Goal: Information Seeking & Learning: Learn about a topic

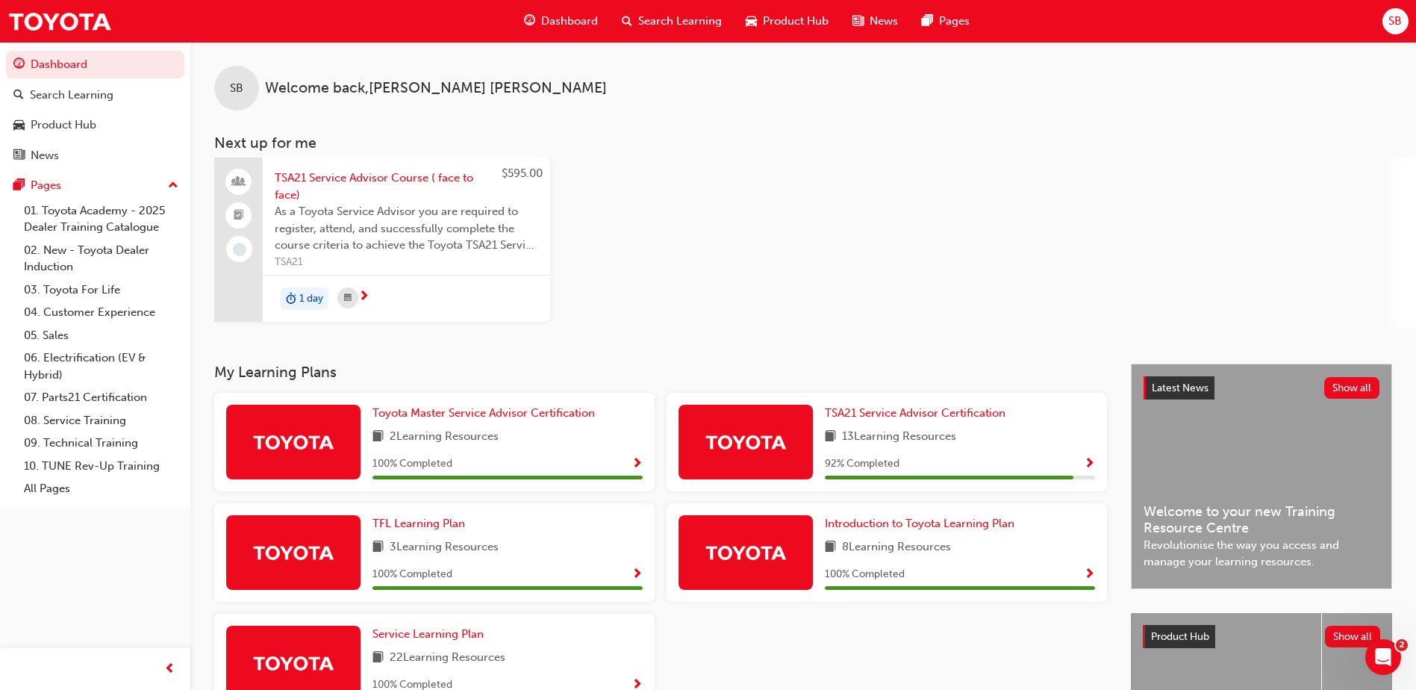
click at [661, 20] on span "Search Learning" at bounding box center [680, 21] width 84 height 17
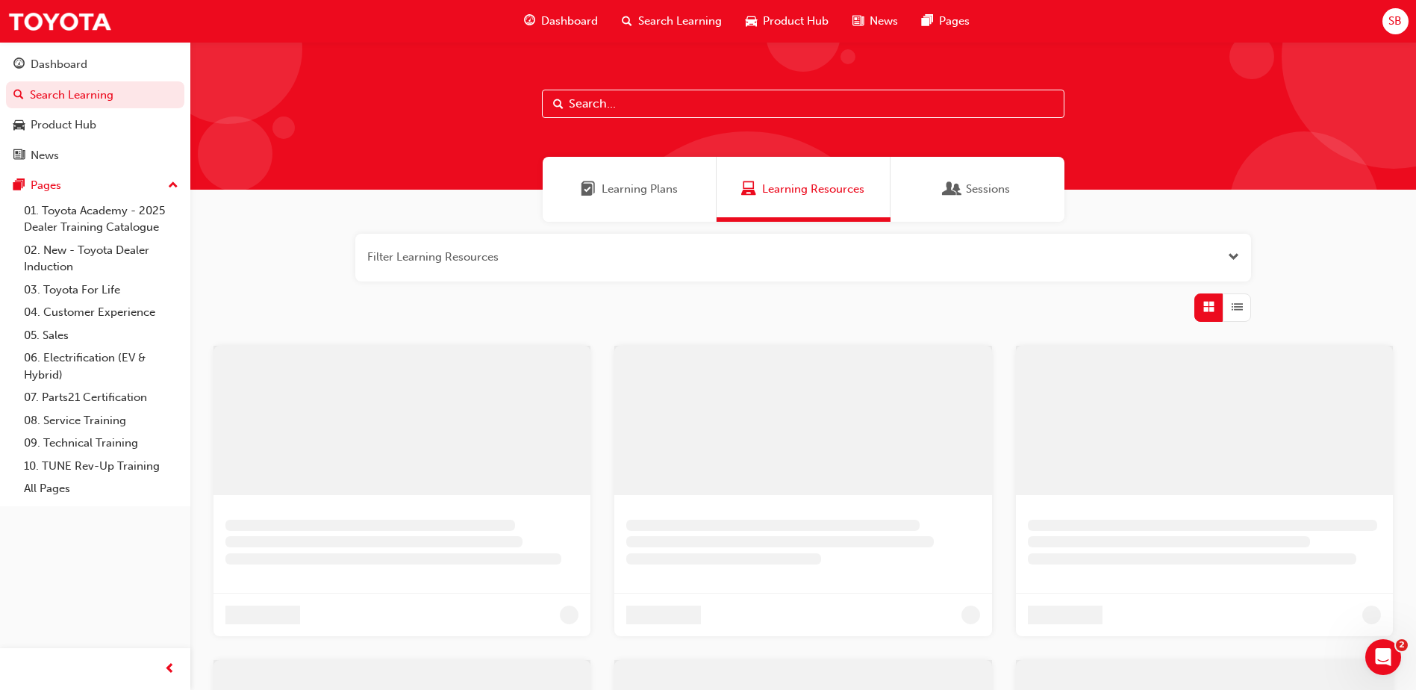
click at [649, 211] on div "Learning Plans" at bounding box center [630, 189] width 174 height 65
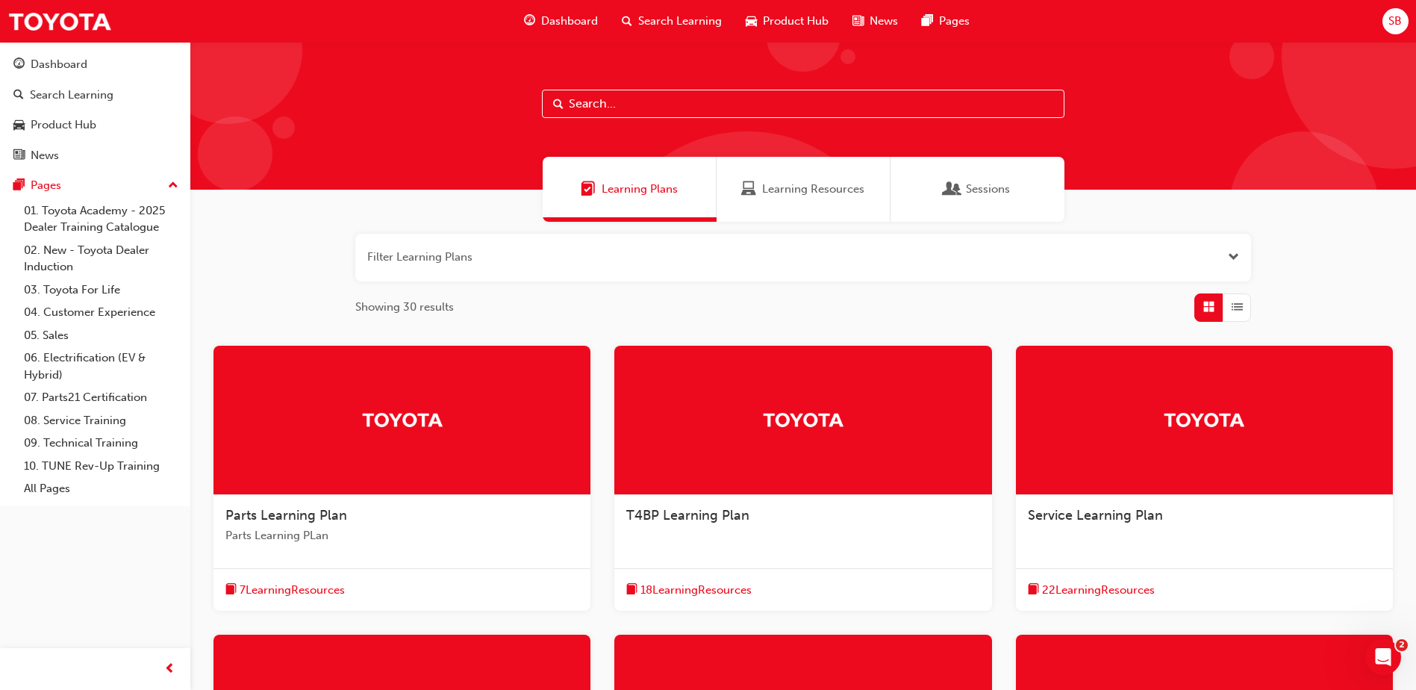
click at [594, 252] on button "button" at bounding box center [803, 258] width 896 height 48
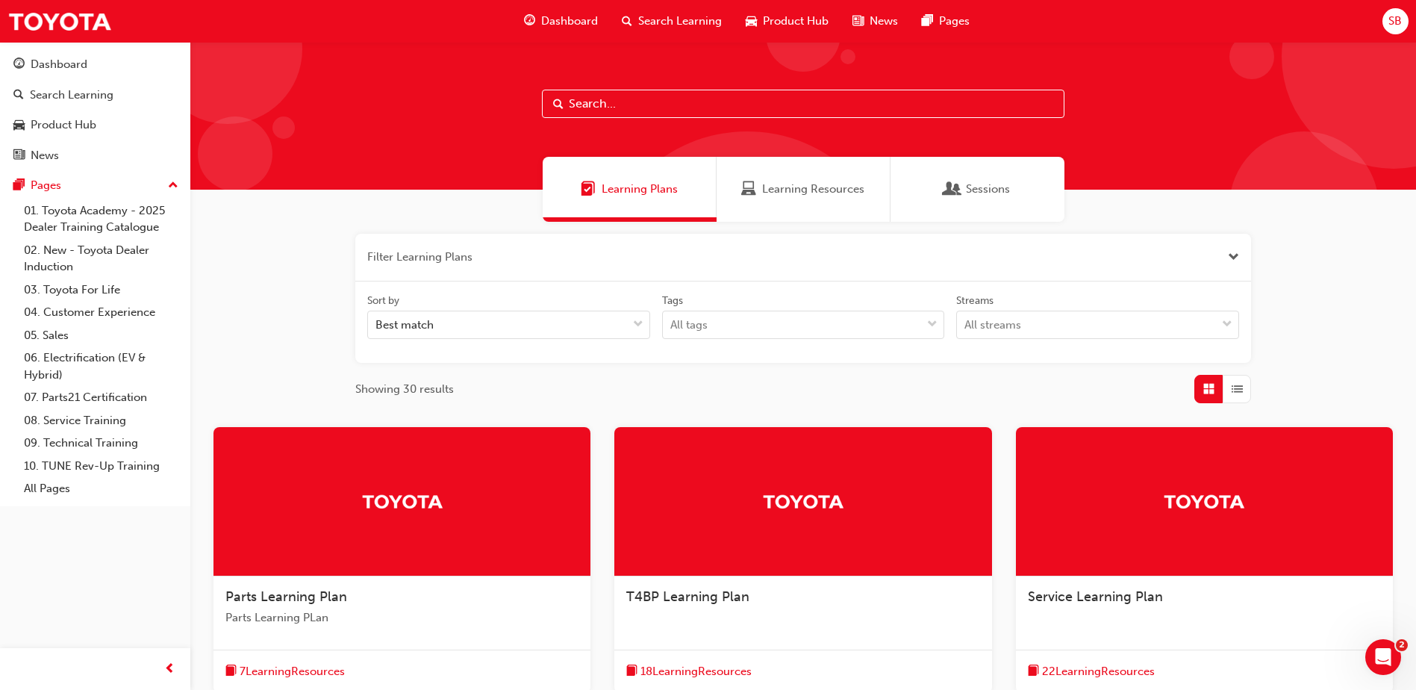
click at [503, 264] on button "button" at bounding box center [803, 258] width 896 height 48
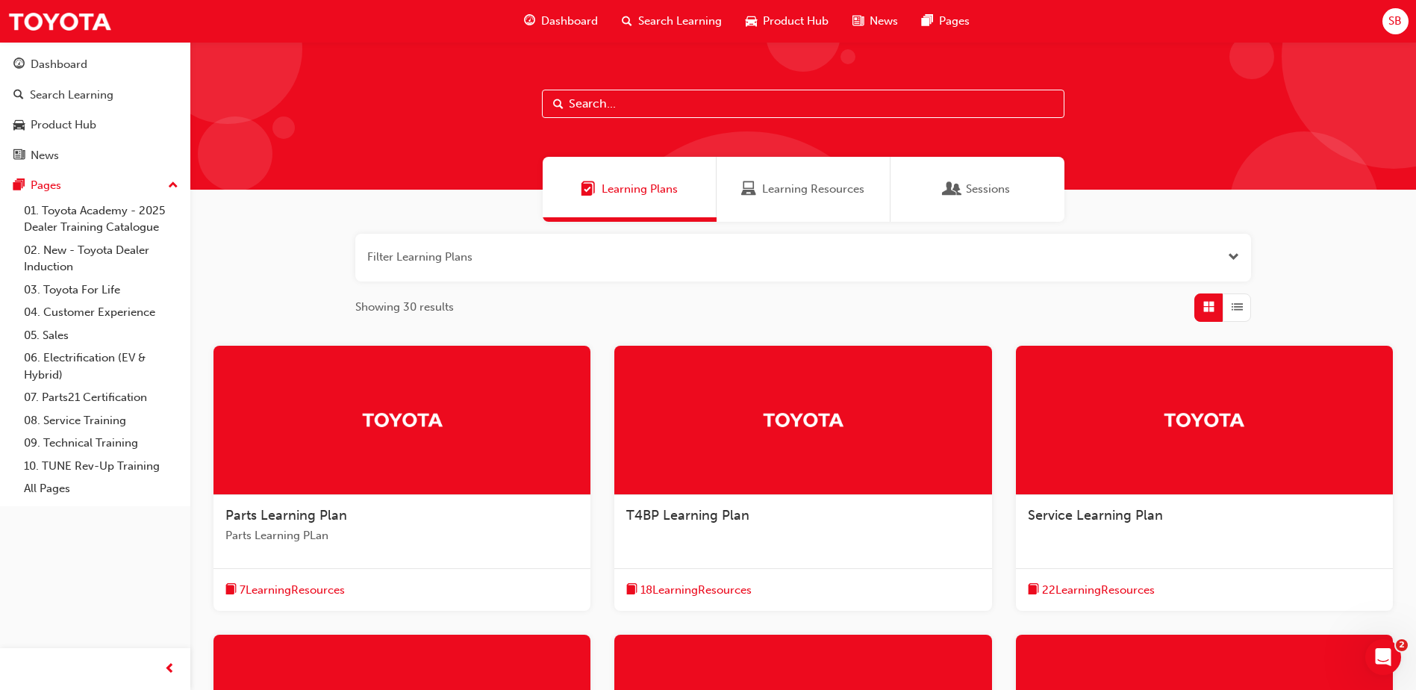
click at [613, 99] on input "text" at bounding box center [803, 104] width 522 height 28
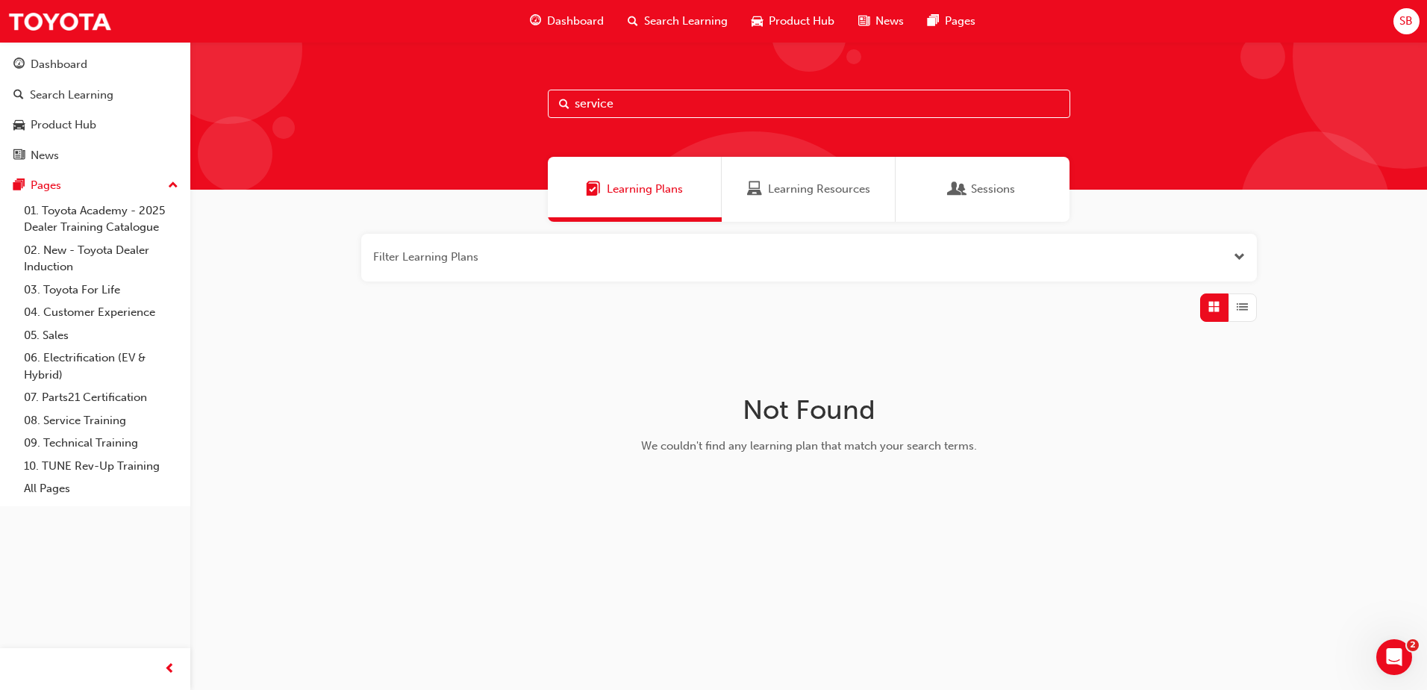
type input "service"
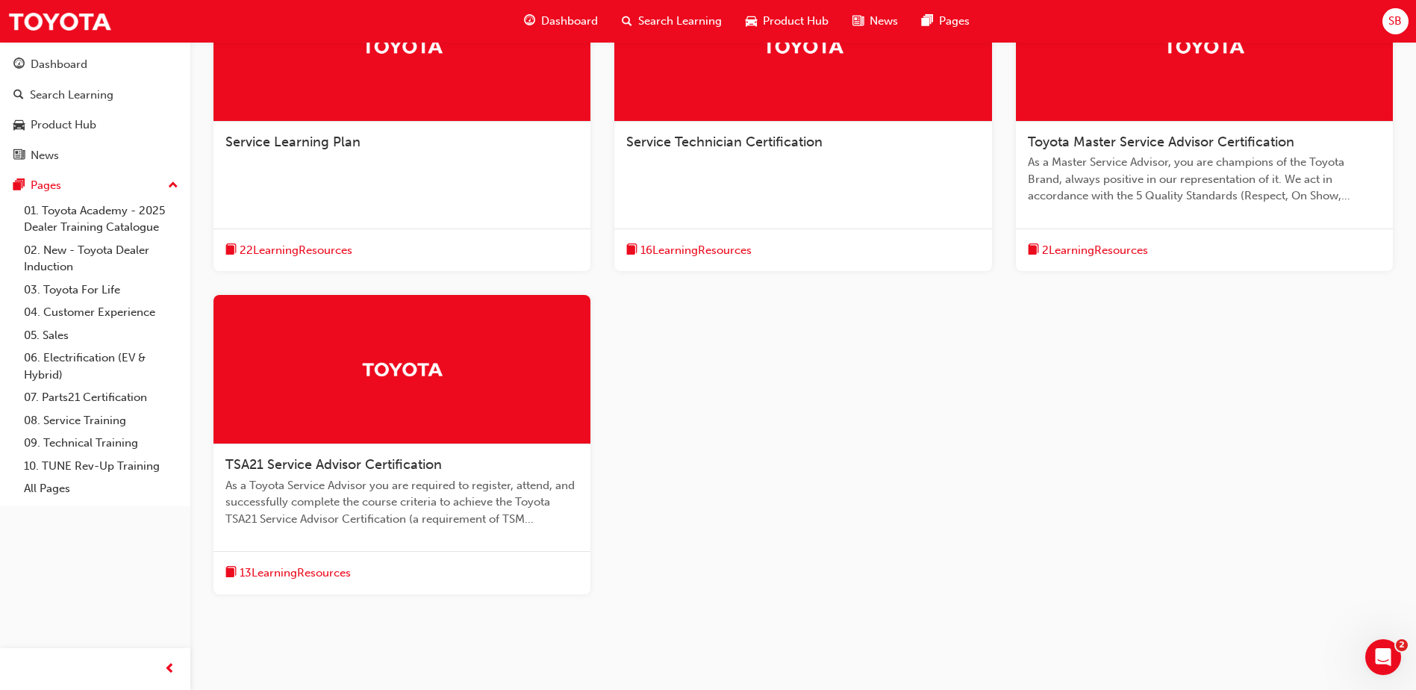
scroll to position [422, 0]
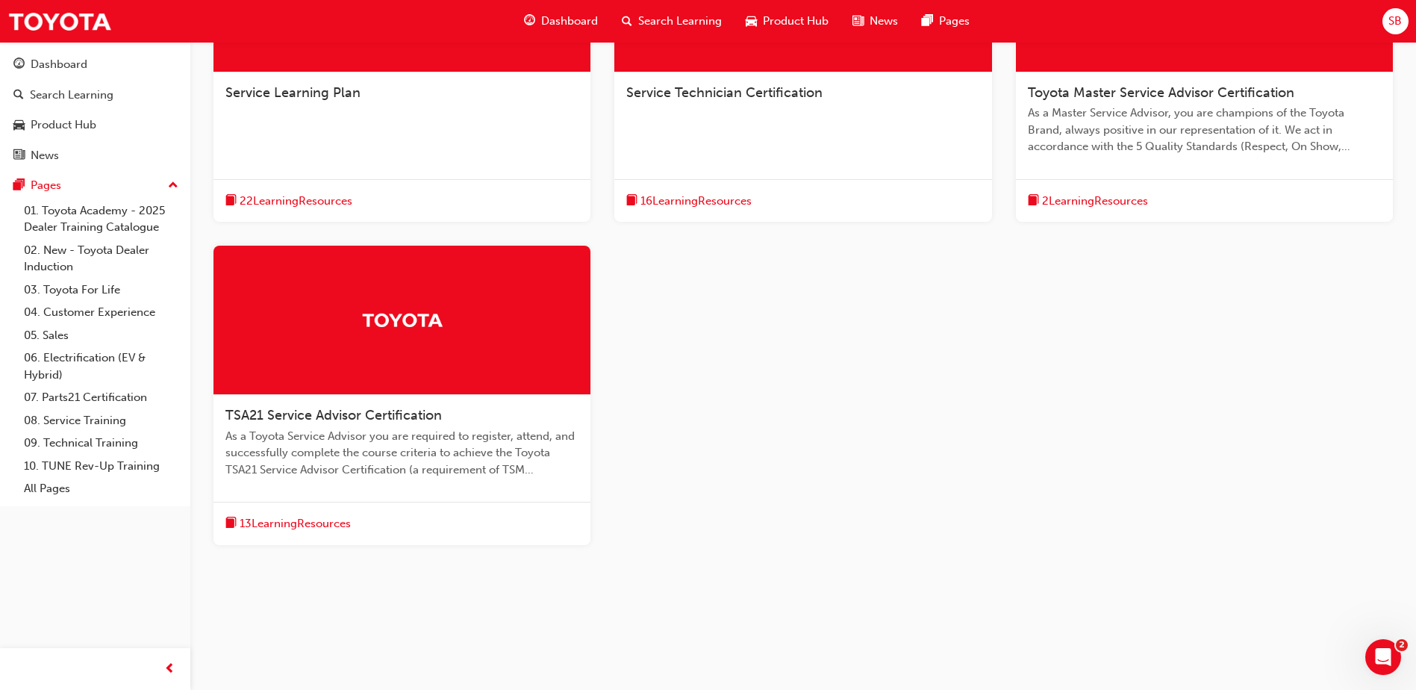
click at [362, 437] on span "As a Toyota Service Advisor you are required to register, attend, and successfu…" at bounding box center [401, 453] width 353 height 51
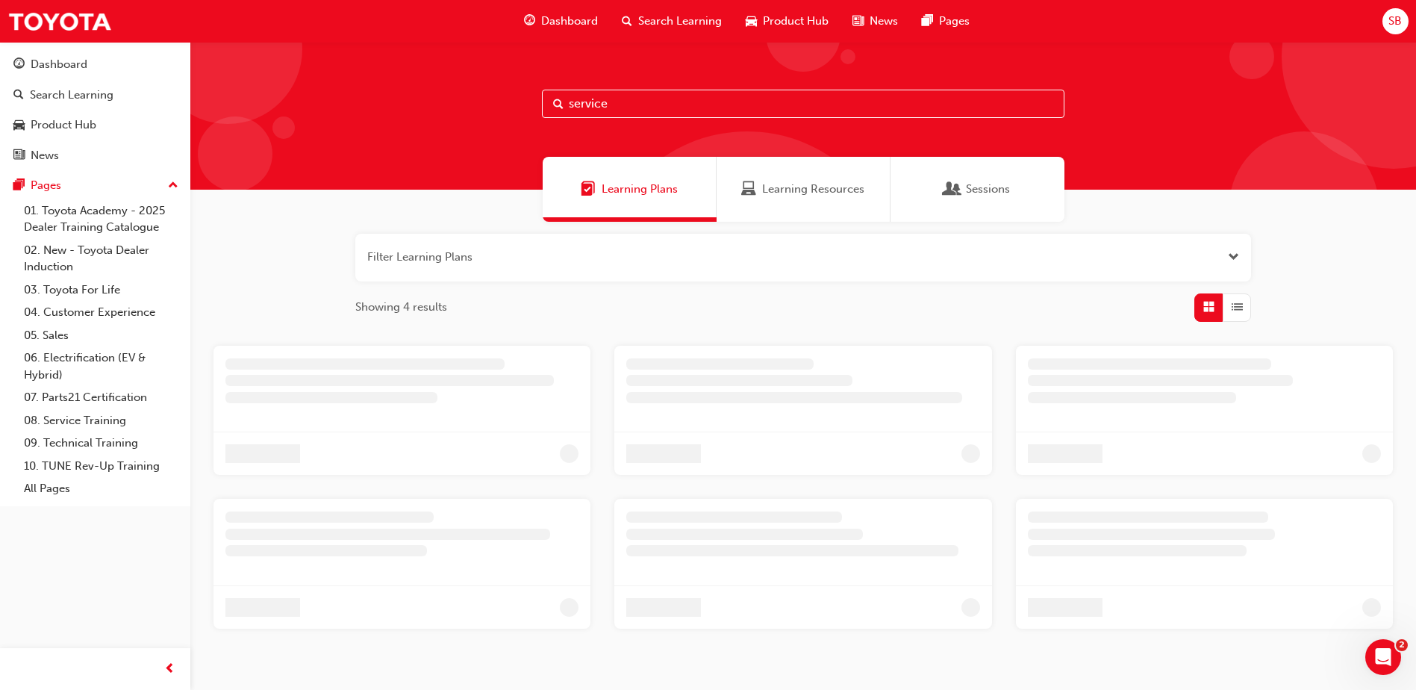
scroll to position [60, 0]
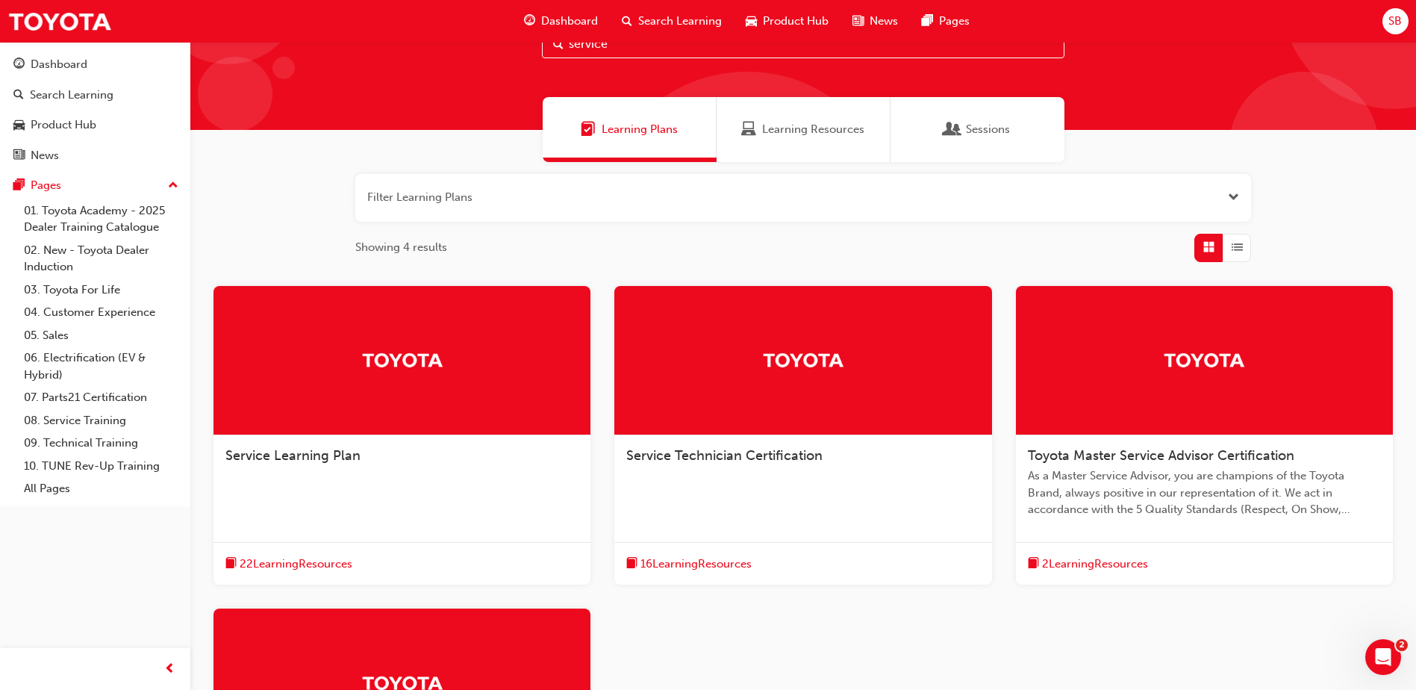
click at [431, 441] on div "Service Learning Plan" at bounding box center [401, 463] width 377 height 57
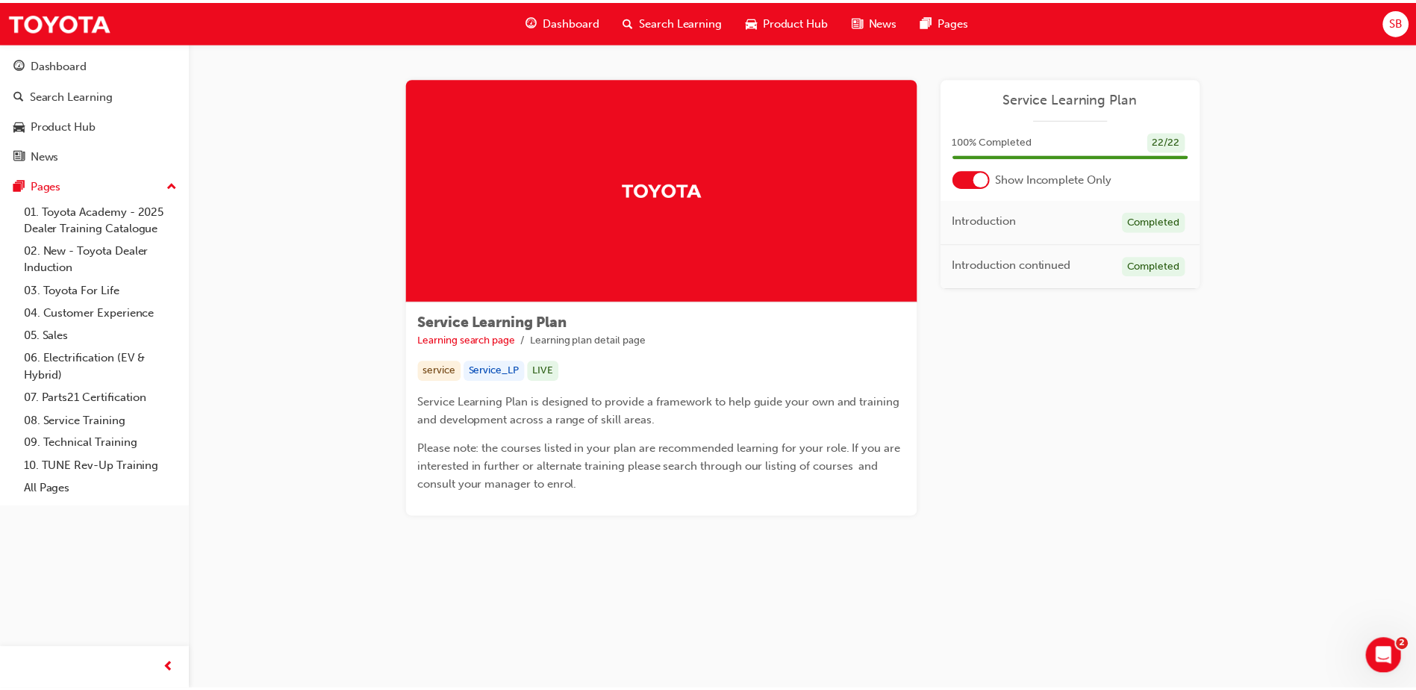
scroll to position [60, 0]
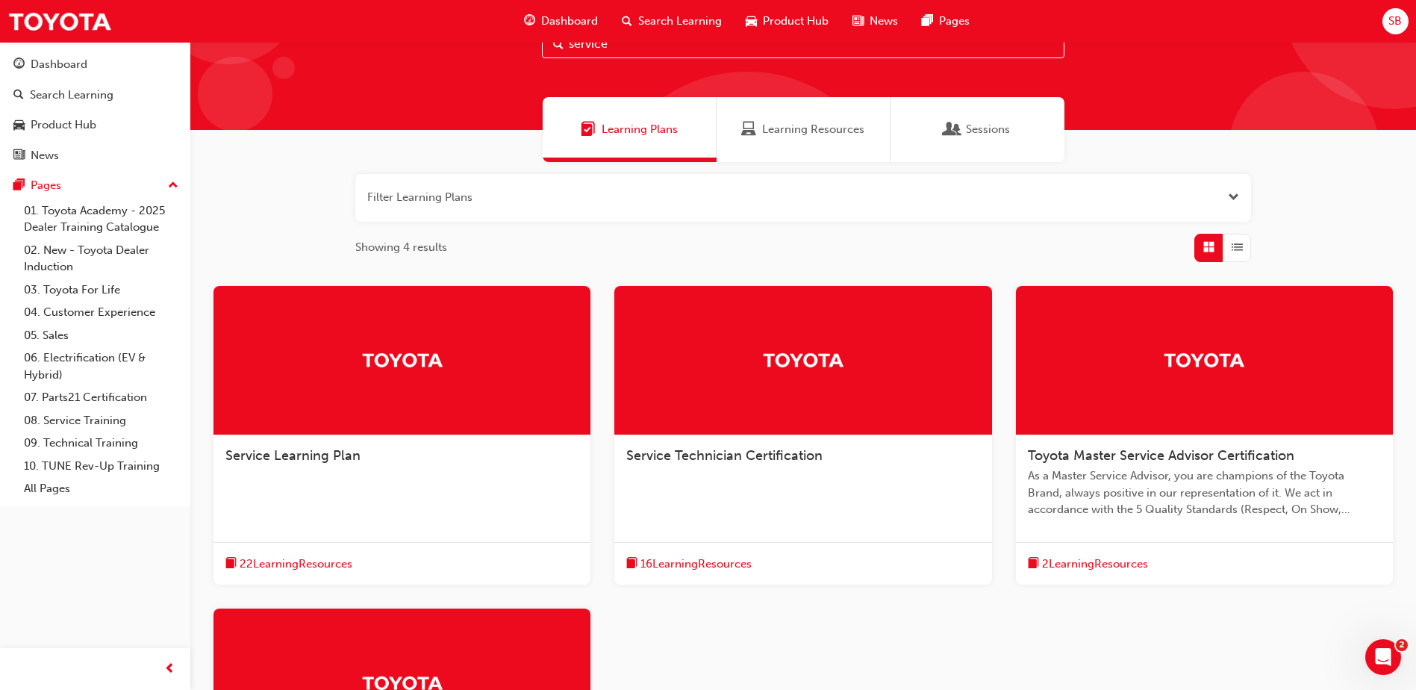
click at [1188, 368] on img at bounding box center [1204, 359] width 82 height 26
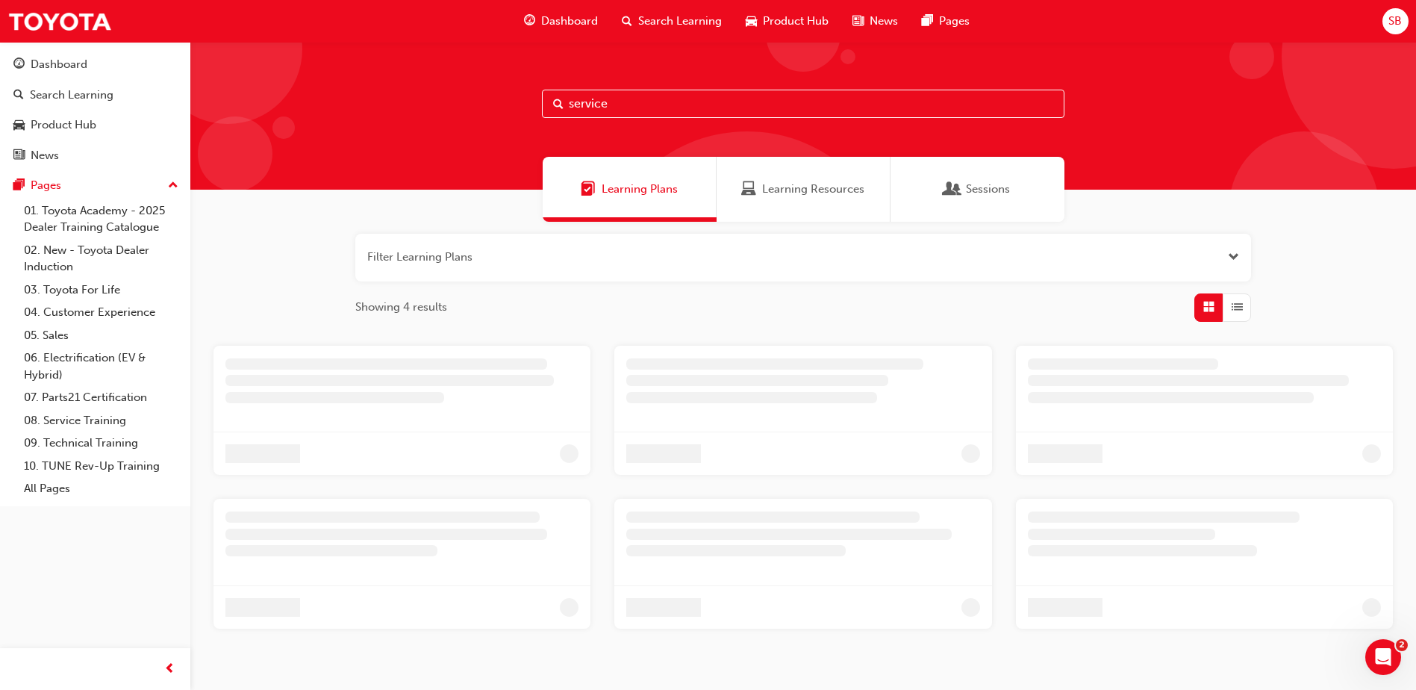
scroll to position [60, 0]
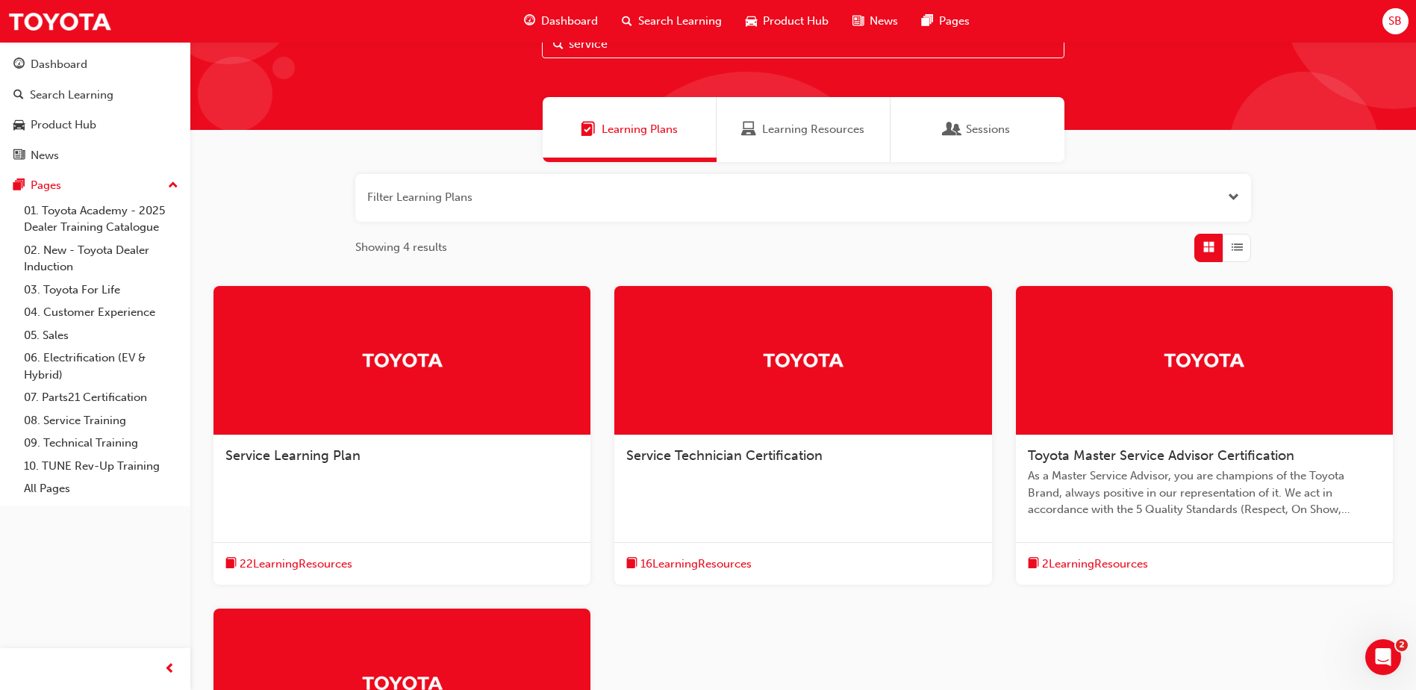
click at [756, 375] on div at bounding box center [802, 360] width 377 height 149
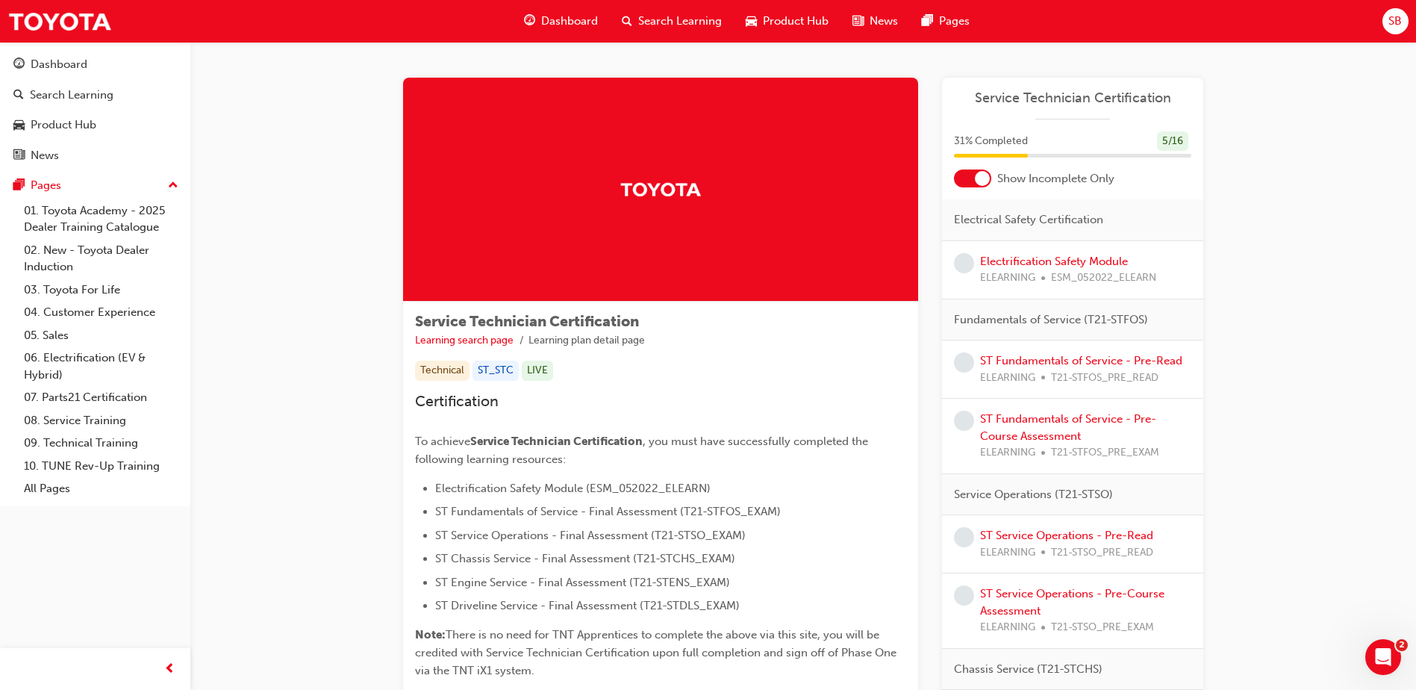
click at [1389, 16] on span "SB" at bounding box center [1394, 21] width 13 height 17
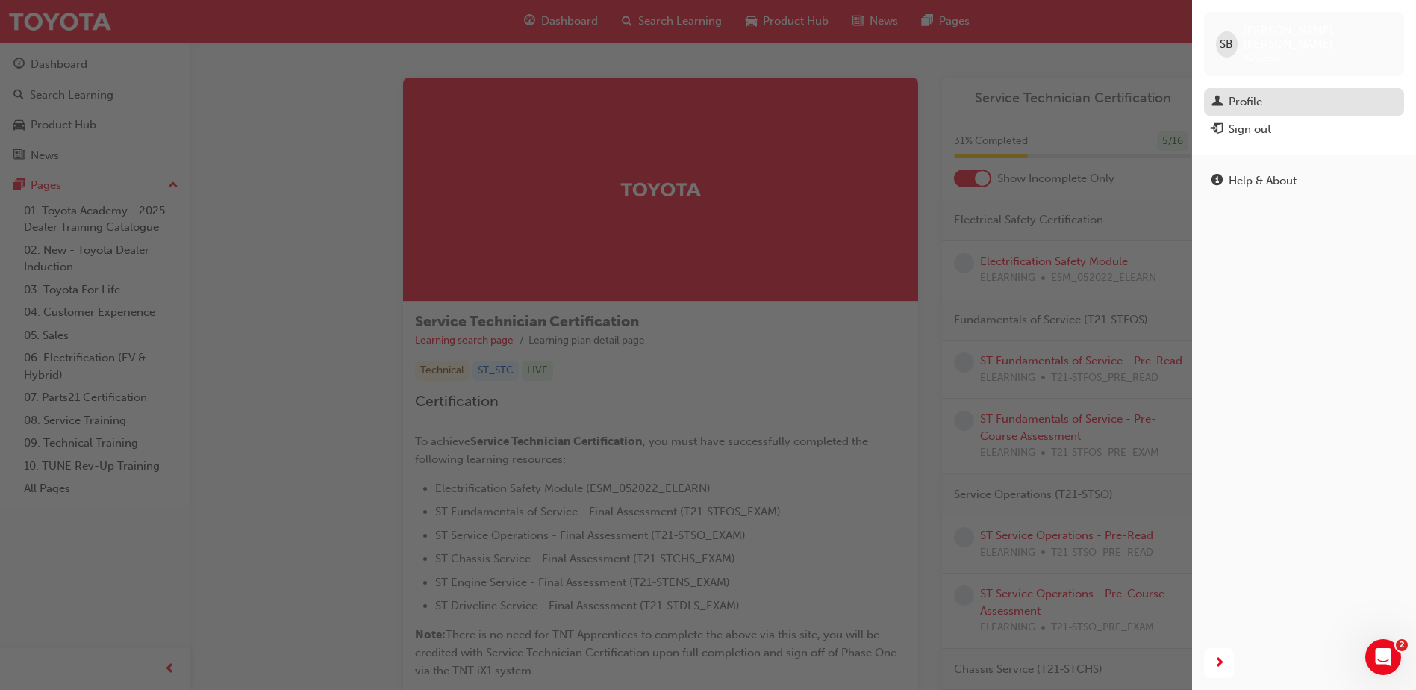
click at [1279, 93] on div "Profile" at bounding box center [1303, 102] width 185 height 19
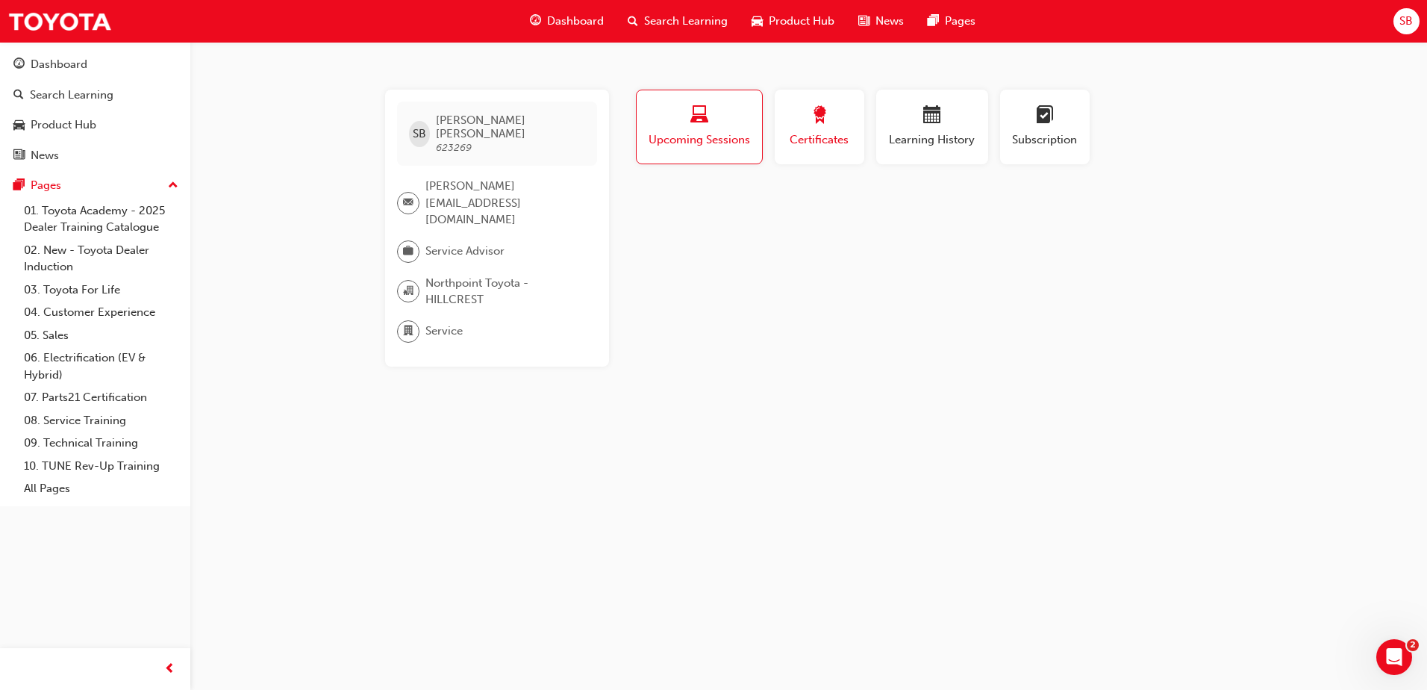
click at [835, 121] on div "button" at bounding box center [819, 117] width 67 height 23
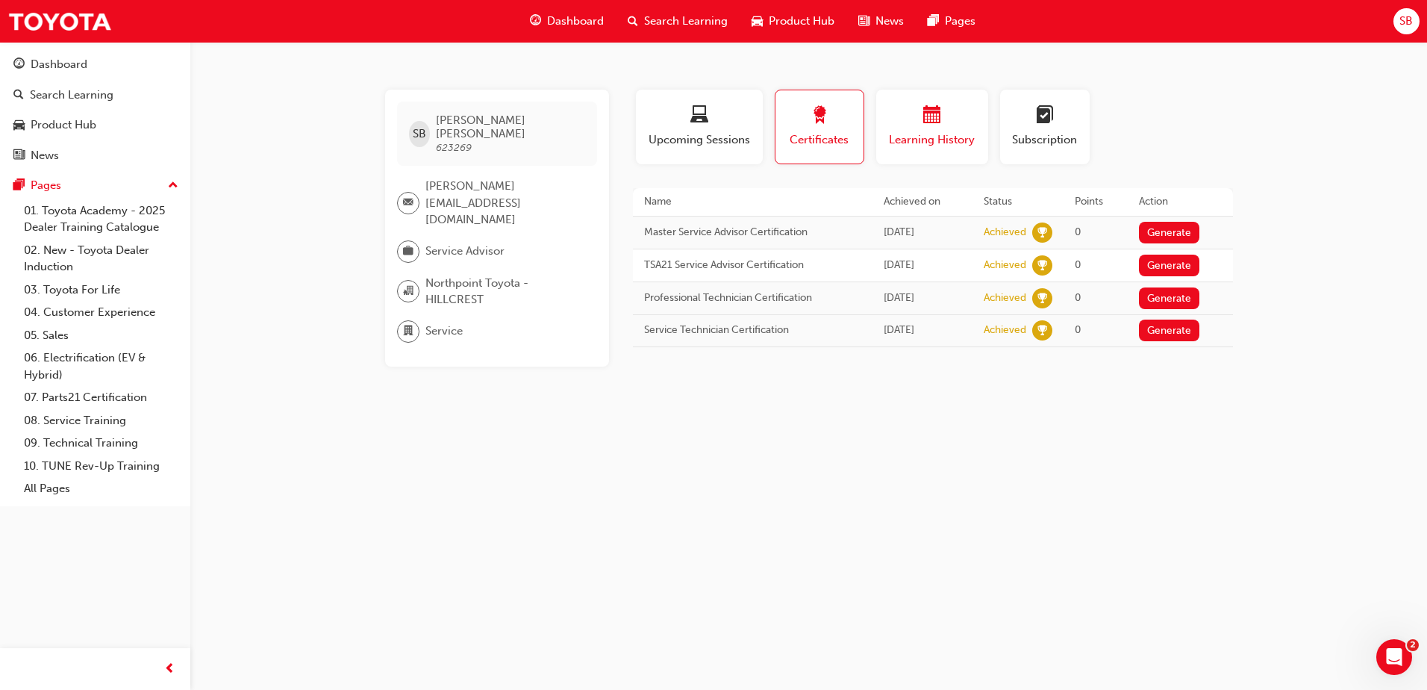
click at [930, 152] on button "Learning History" at bounding box center [932, 127] width 112 height 75
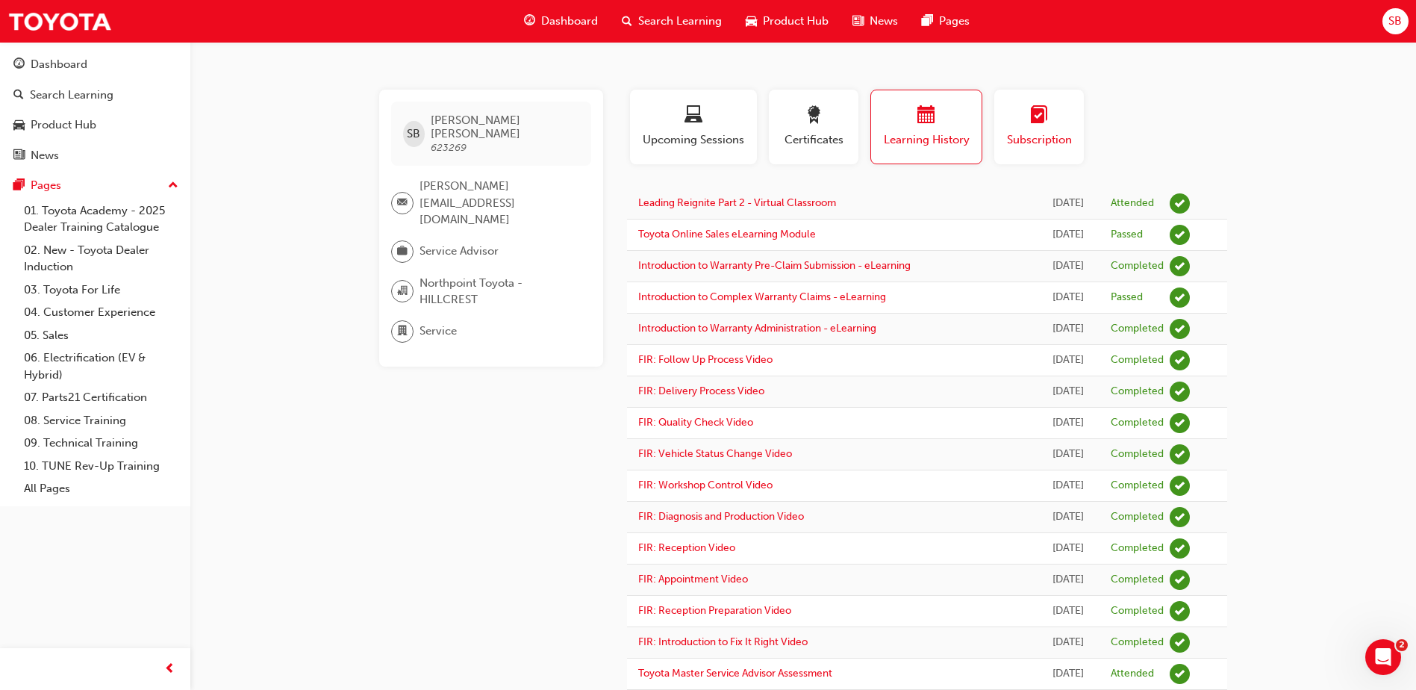
click at [1013, 146] on span "Subscription" at bounding box center [1038, 139] width 67 height 17
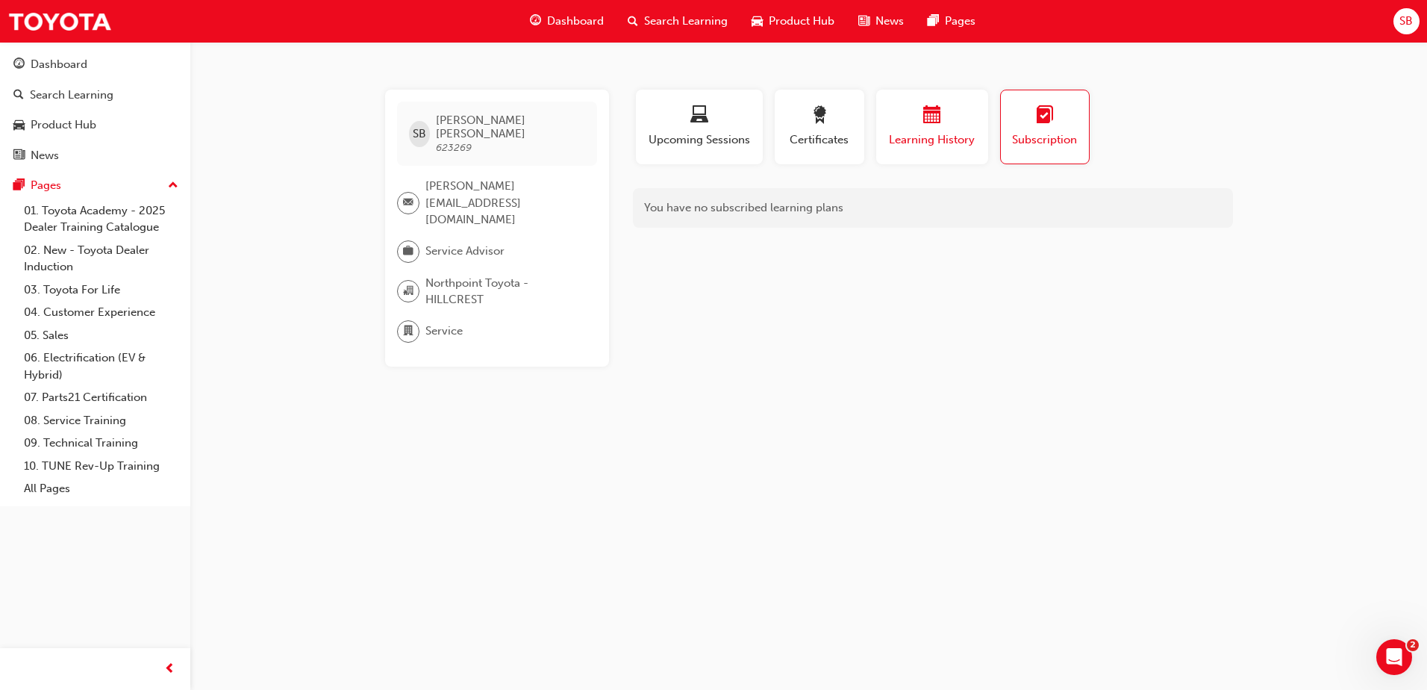
click at [913, 134] on span "Learning History" at bounding box center [932, 139] width 90 height 17
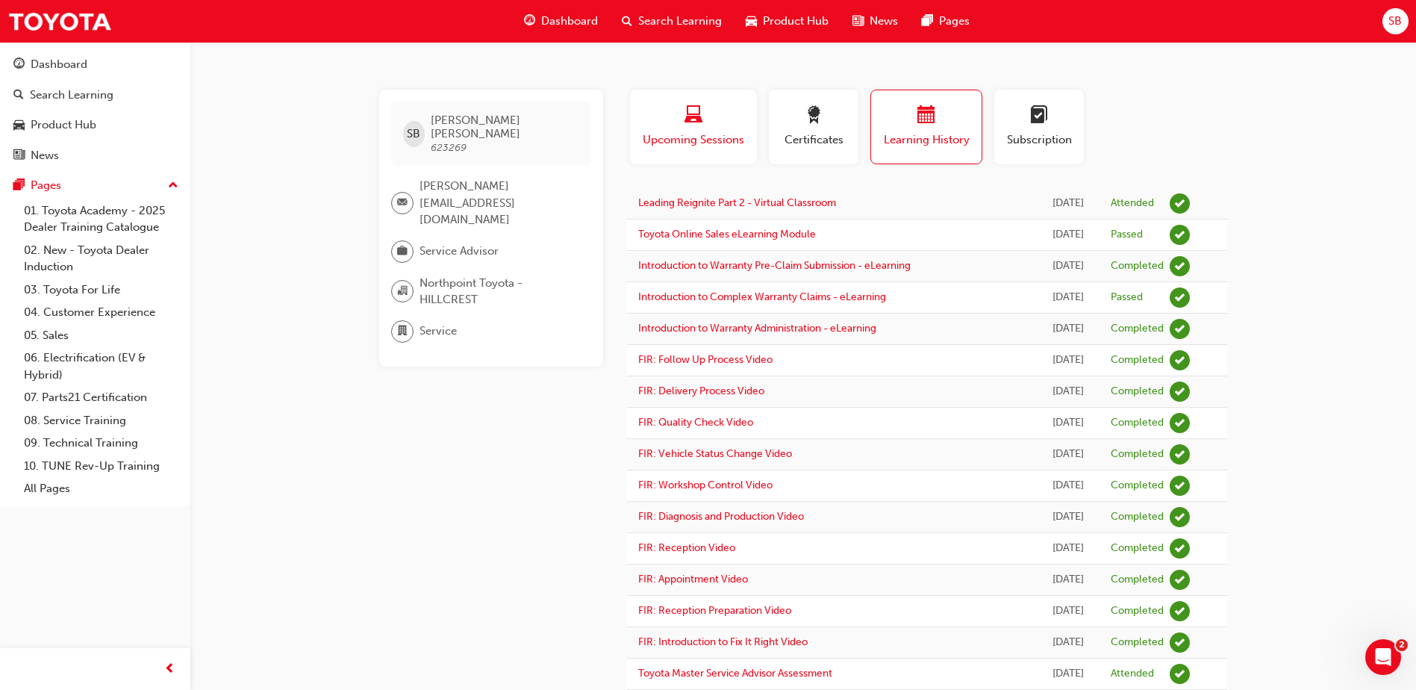
click at [693, 142] on span "Upcoming Sessions" at bounding box center [693, 139] width 104 height 17
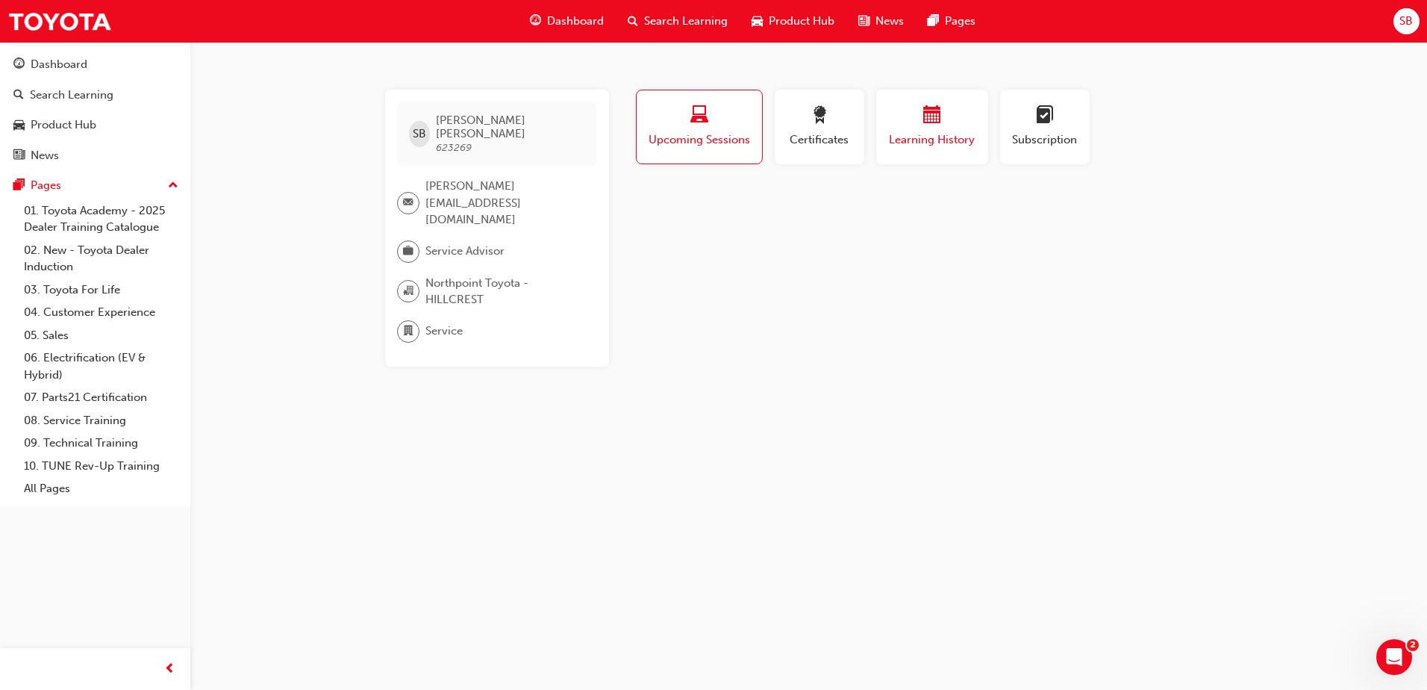
click at [976, 142] on span "Learning History" at bounding box center [932, 139] width 90 height 17
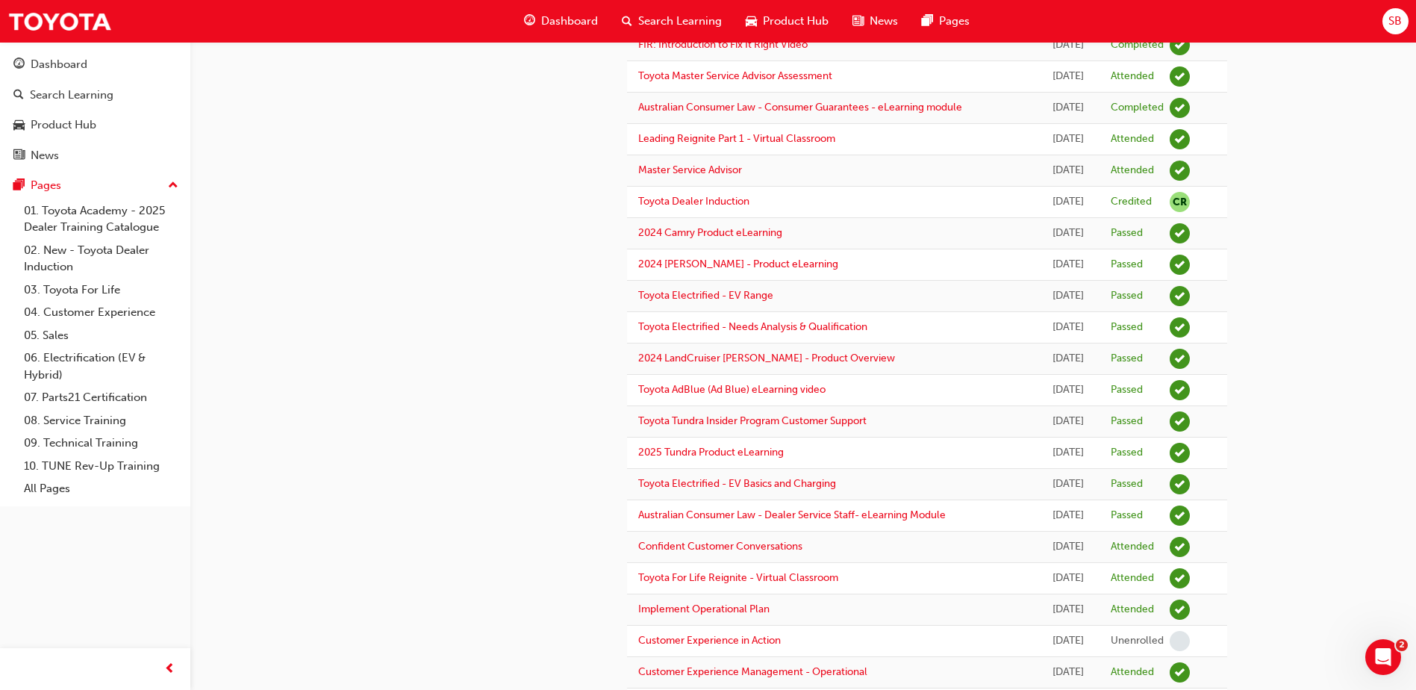
scroll to position [1152, 0]
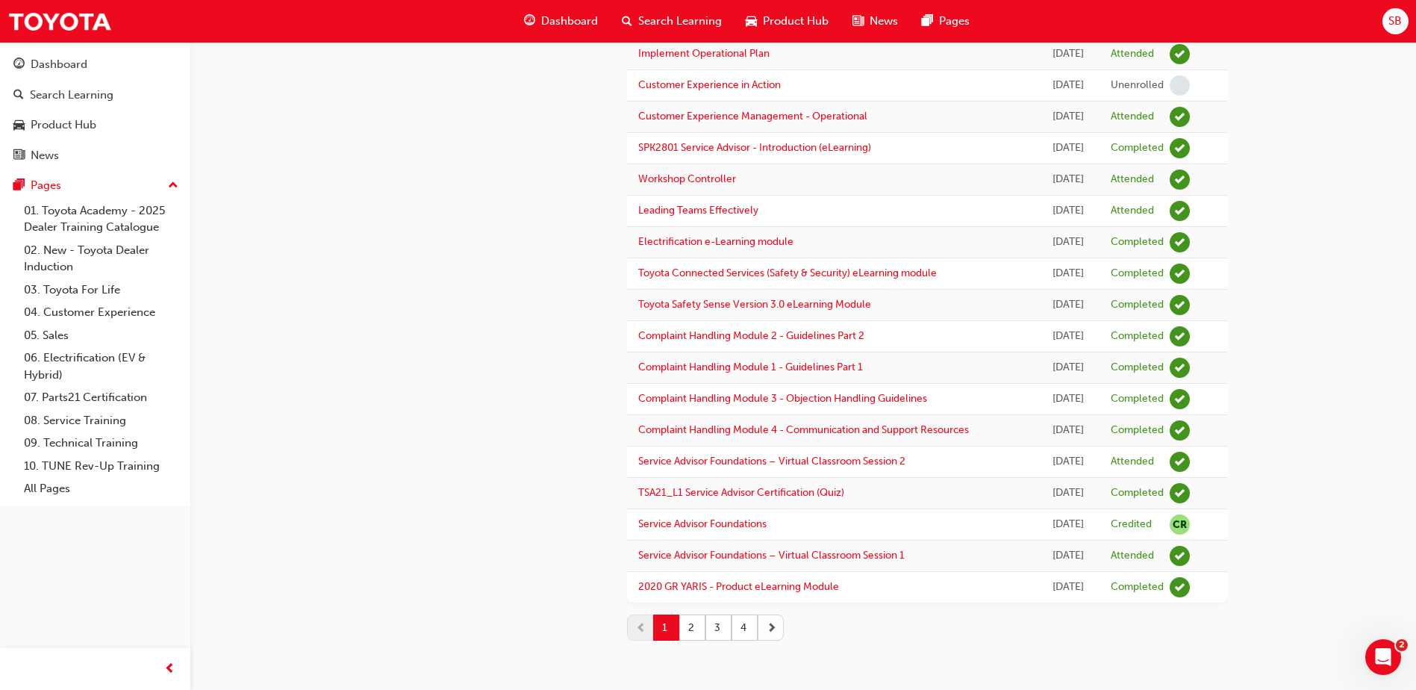
click at [767, 627] on span "next-icon" at bounding box center [772, 627] width 10 height 16
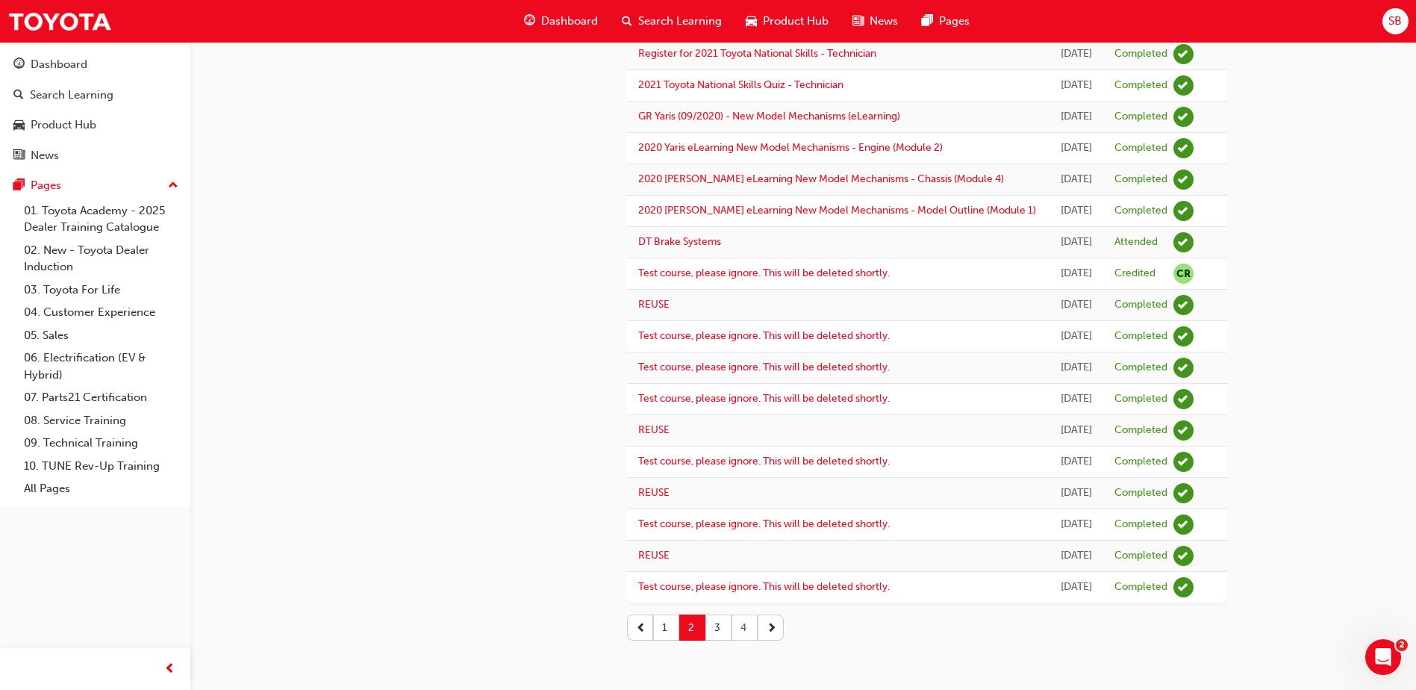
click at [744, 627] on button "4" at bounding box center [744, 627] width 26 height 26
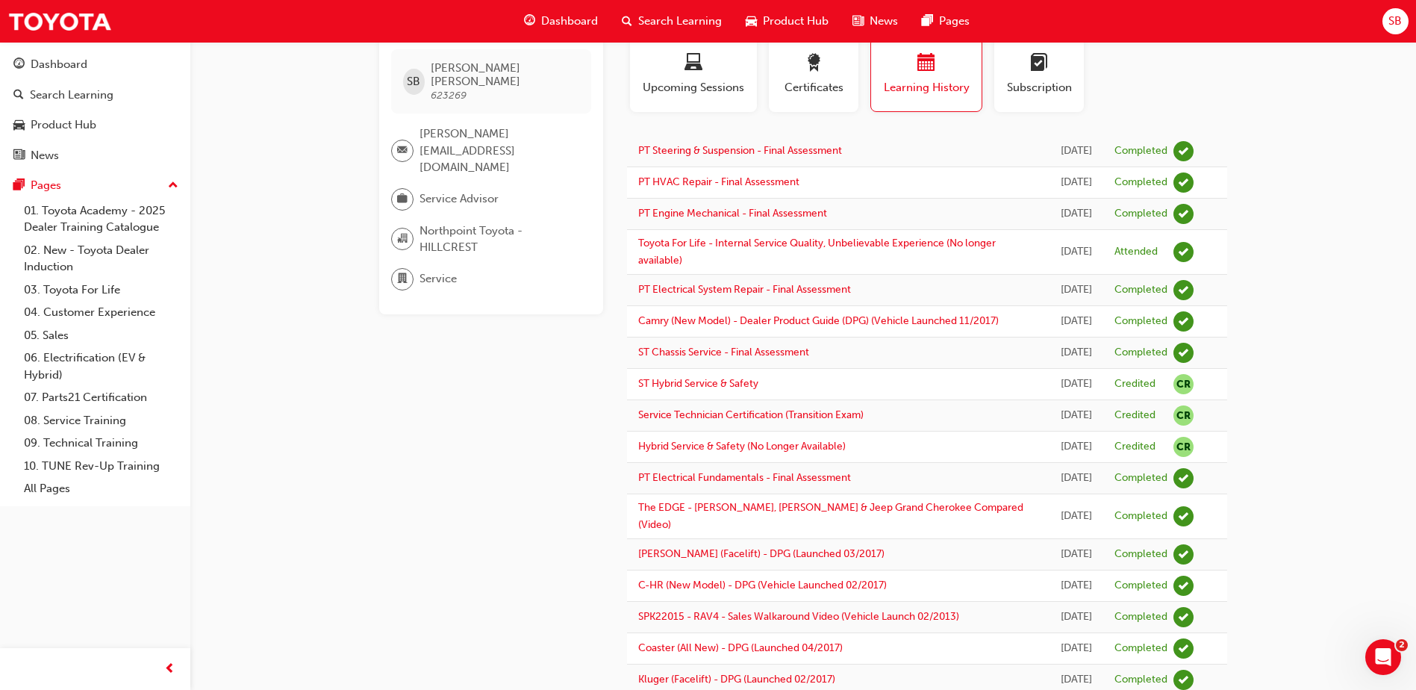
scroll to position [0, 0]
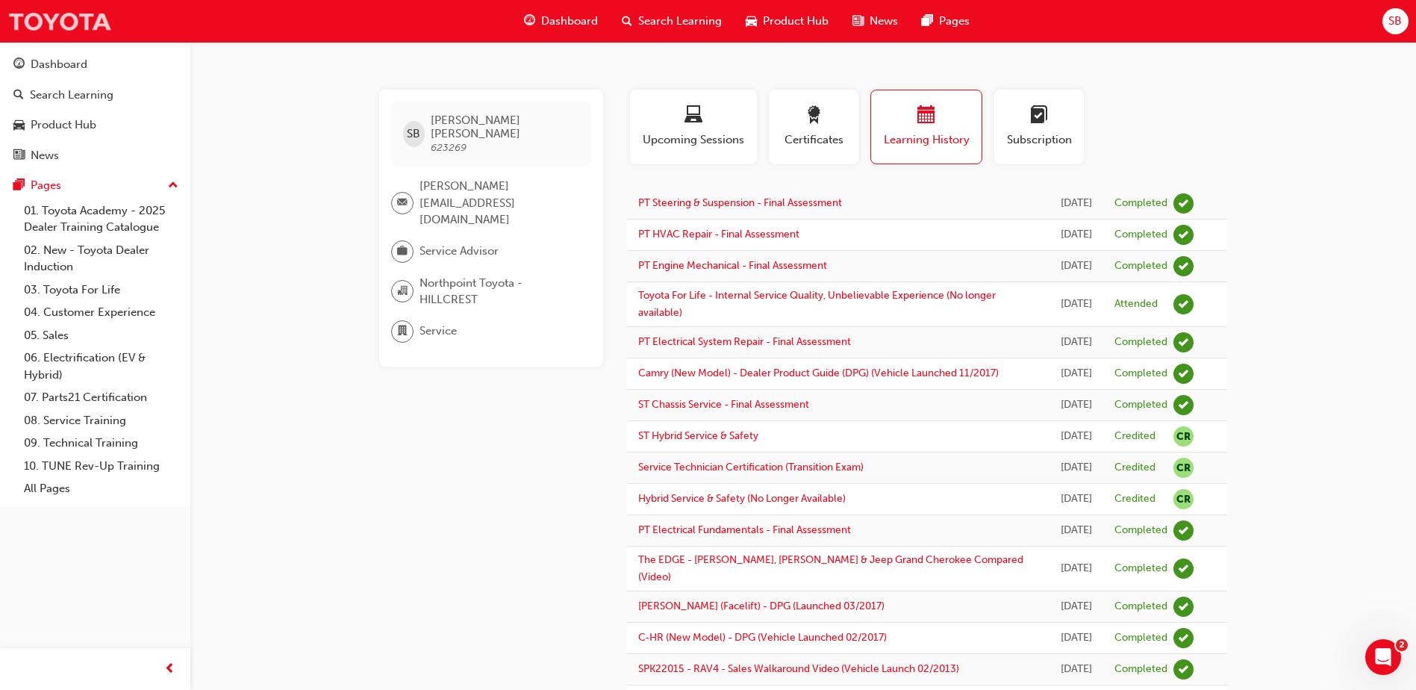
click at [40, 25] on img at bounding box center [59, 21] width 104 height 34
